Goal: Task Accomplishment & Management: Use online tool/utility

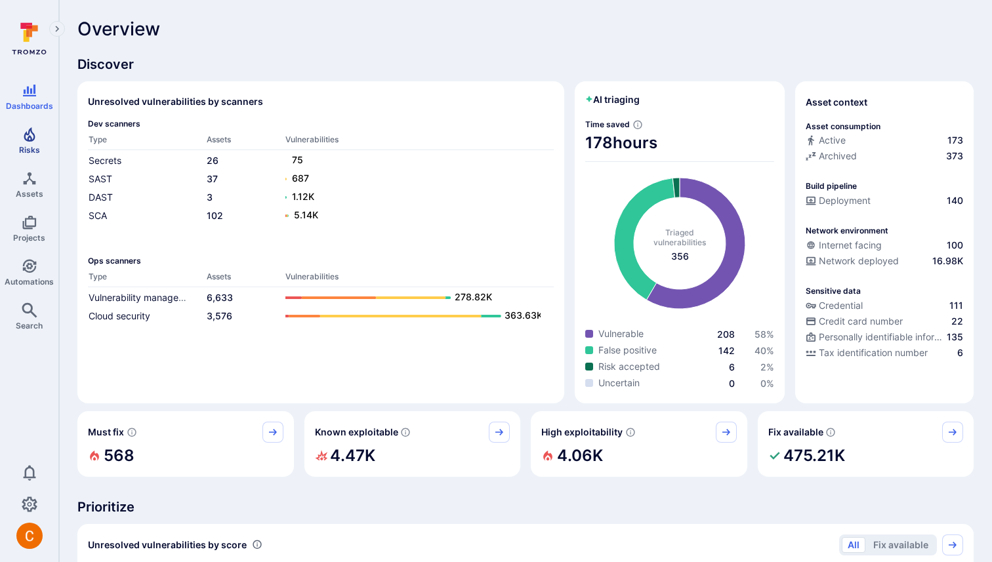
click at [27, 134] on icon "Risks" at bounding box center [29, 134] width 11 height 14
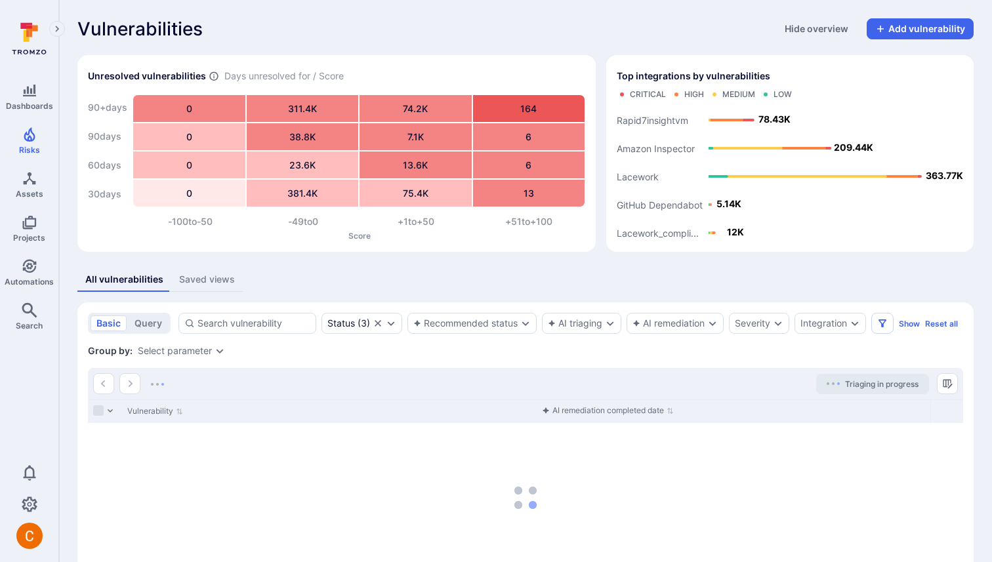
click at [236, 274] on button "Saved views" at bounding box center [207, 280] width 72 height 24
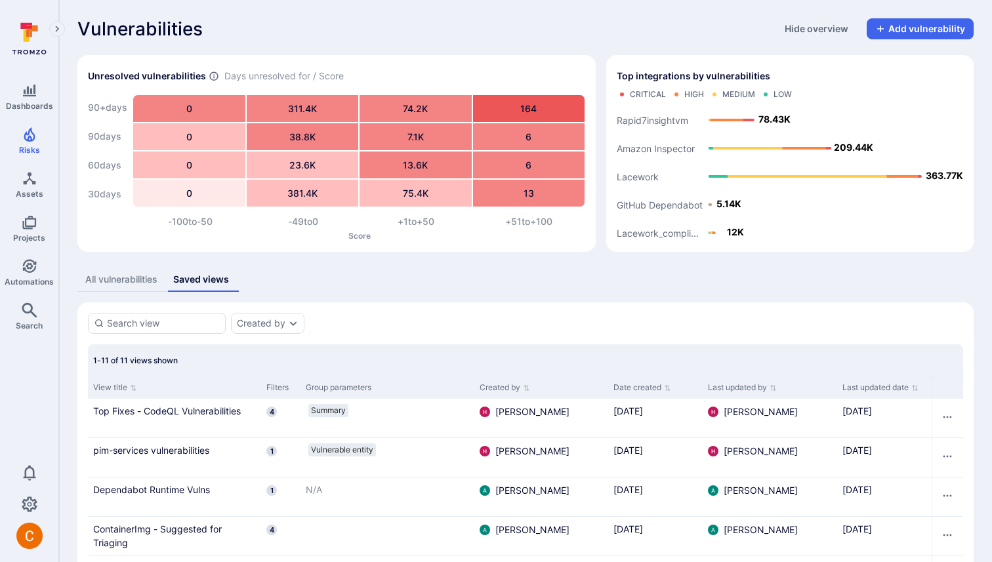
scroll to position [299, 0]
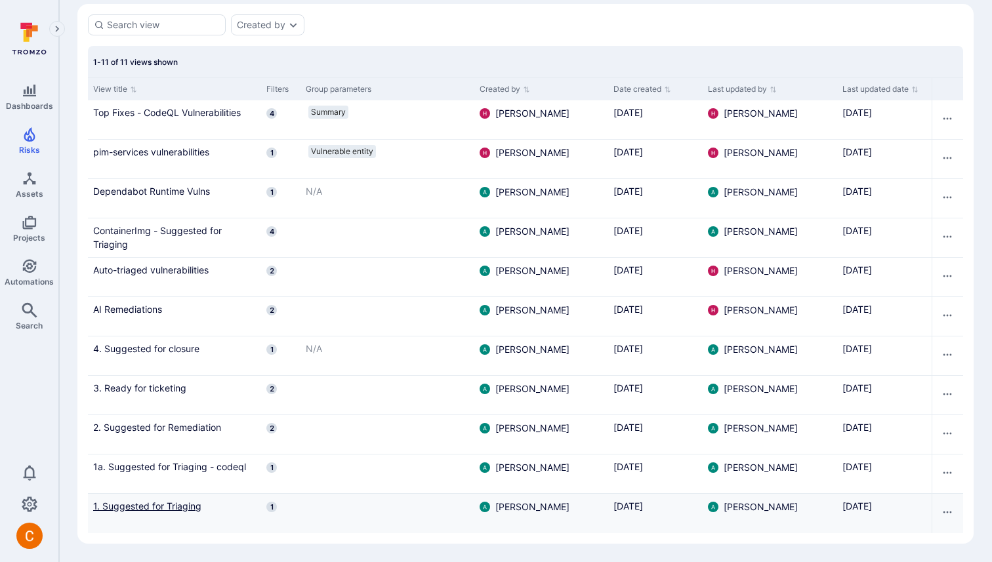
click at [168, 510] on link "1. Suggested for Triaging" at bounding box center [174, 506] width 163 height 14
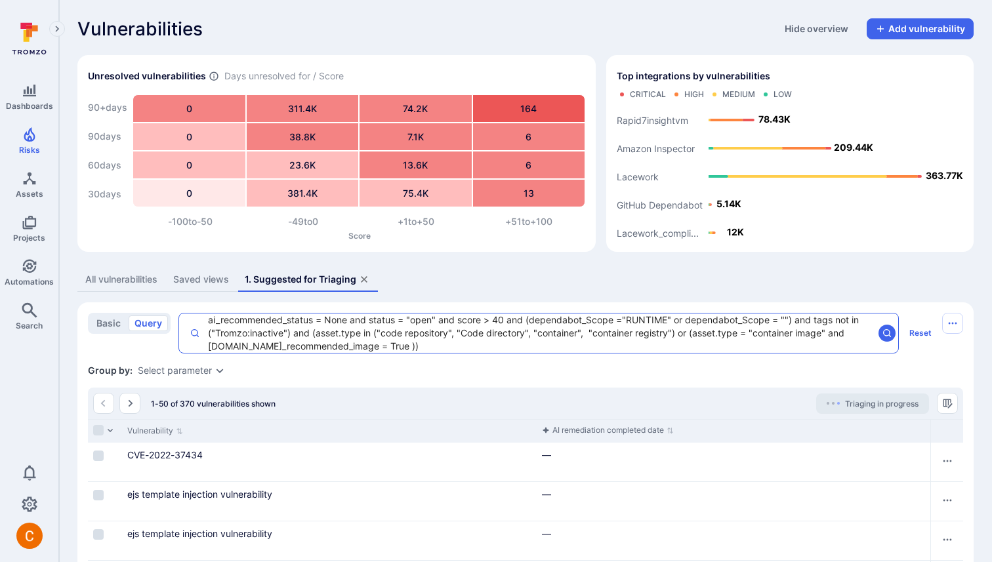
click at [529, 322] on textarea "ai_recommended_status = None and status = "open" and score > 40 and (dependabot…" at bounding box center [536, 333] width 673 height 39
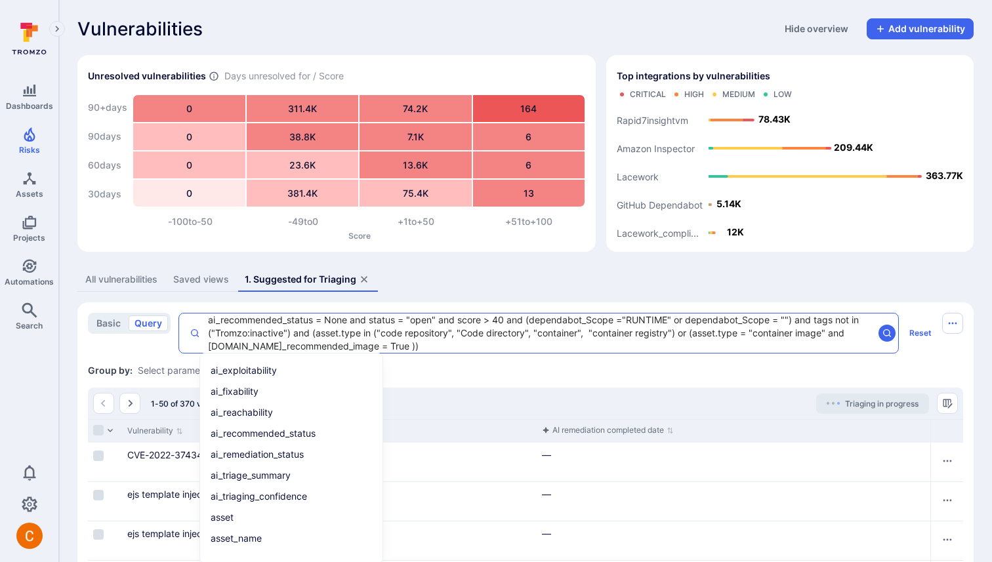
click at [489, 369] on div "Group by: Select parameter" at bounding box center [525, 370] width 875 height 13
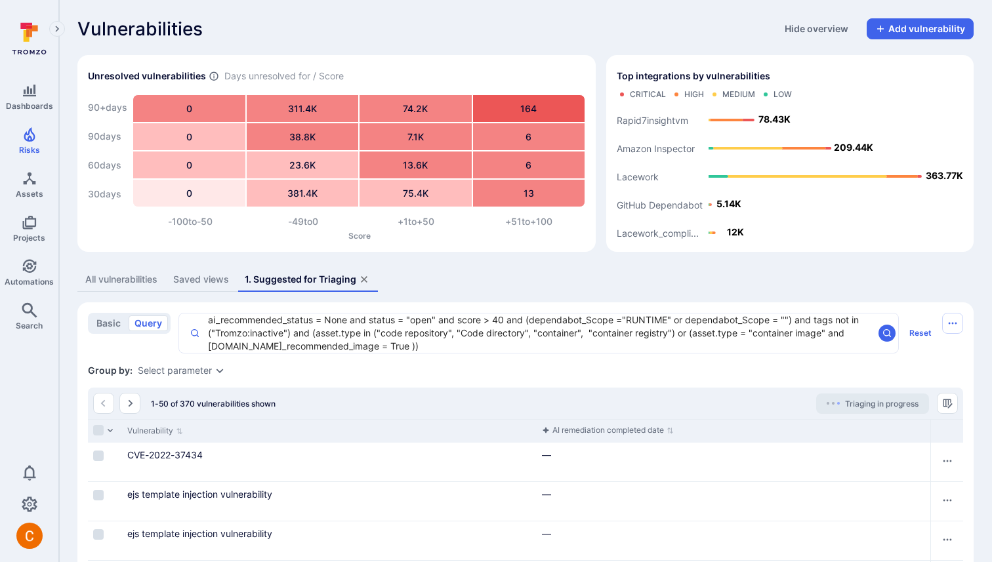
click at [475, 347] on textarea "ai_recommended_status = None and status = "open" and score > 40 and (dependabot…" at bounding box center [536, 333] width 673 height 39
click at [465, 373] on div "Group by: Select parameter" at bounding box center [525, 370] width 875 height 13
click at [347, 329] on textarea "ai_recommended_status = None and status = "open" and score > 40 and (dependabot…" at bounding box center [536, 333] width 673 height 39
